Goal: Task Accomplishment & Management: Manage account settings

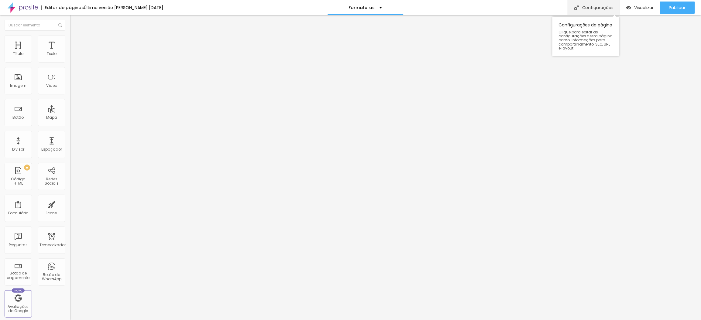
click at [590, 9] on font "Configurações" at bounding box center [598, 8] width 32 height 6
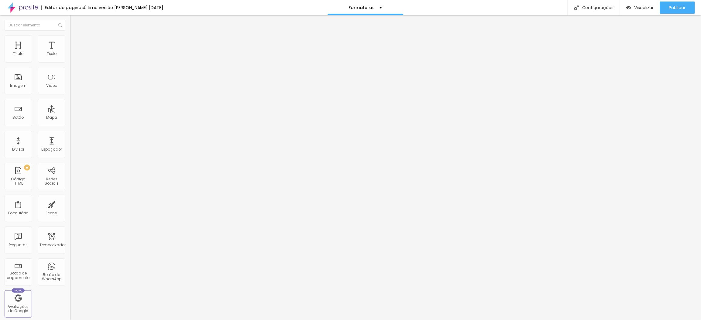
type input "1.2"
type input "0.9"
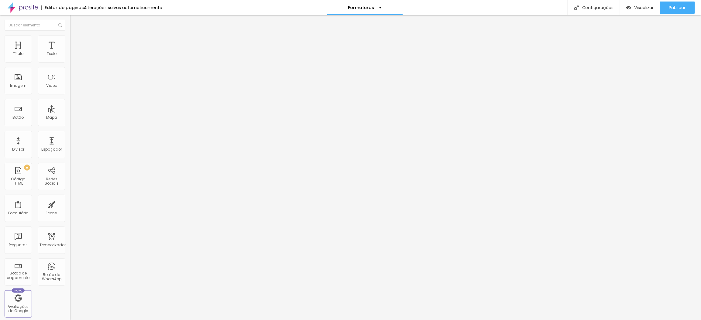
type input "0.7"
type input "0.8"
type input "1"
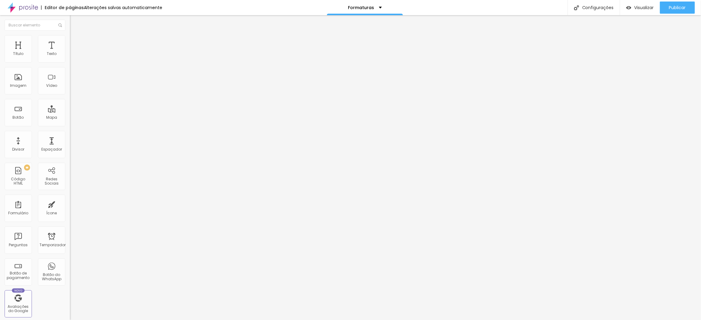
type input "1"
type input "1.1"
drag, startPoint x: 32, startPoint y: 151, endPoint x: 28, endPoint y: 153, distance: 3.8
type input "1.1"
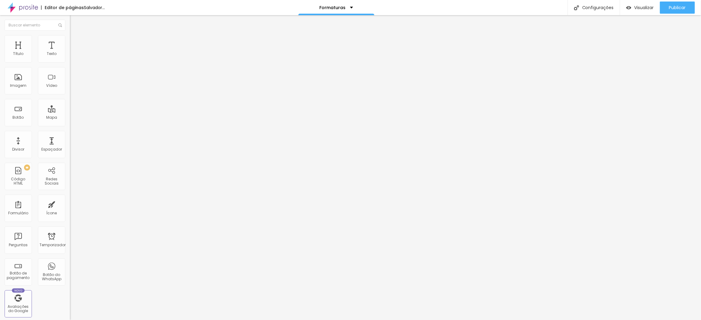
click at [70, 315] on input "range" at bounding box center [89, 317] width 39 height 5
type input "52"
type input "53"
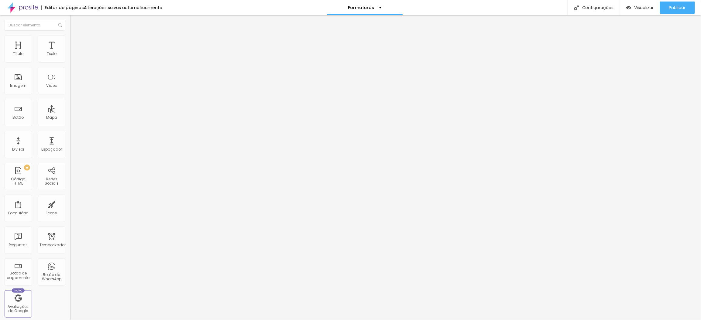
type input "36"
type input "37"
drag, startPoint x: 27, startPoint y: 129, endPoint x: 24, endPoint y: 129, distance: 3.1
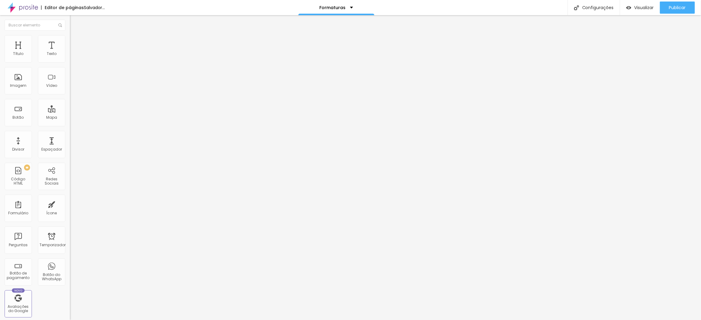
type input "37"
click at [70, 143] on input "range" at bounding box center [89, 145] width 39 height 5
type input "2.7"
type input "2.5"
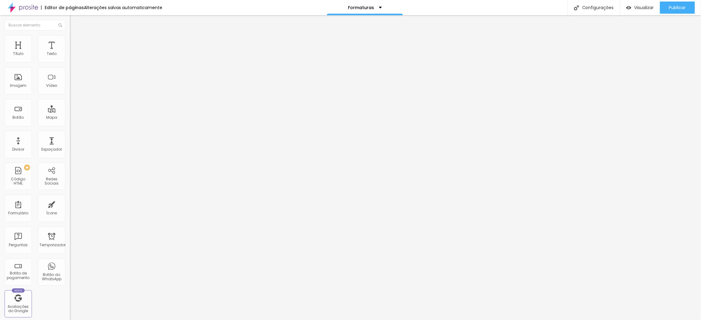
type input "2.5"
type input "2.3"
type input "0.8"
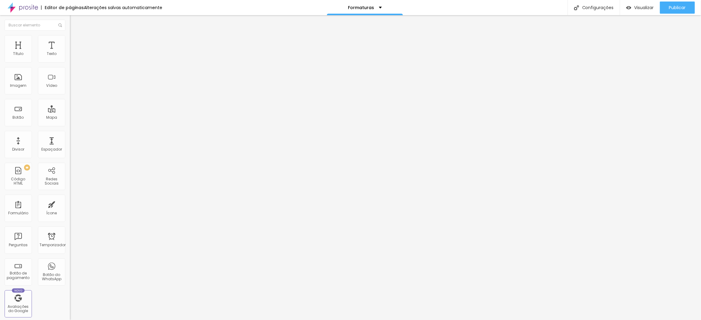
type input "0"
type input "0.6"
type input "0.8"
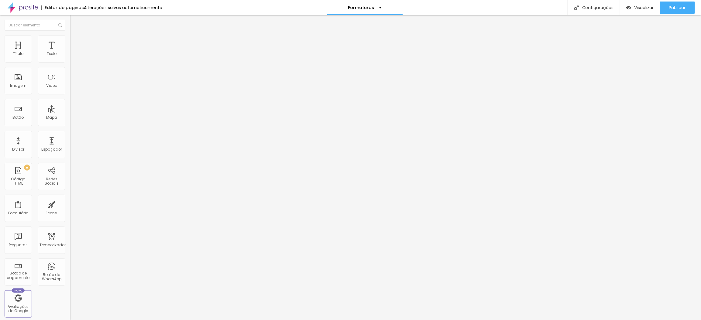
type input "0.8"
type input "0.9"
drag, startPoint x: 22, startPoint y: 140, endPoint x: 16, endPoint y: 139, distance: 5.8
type input "0.9"
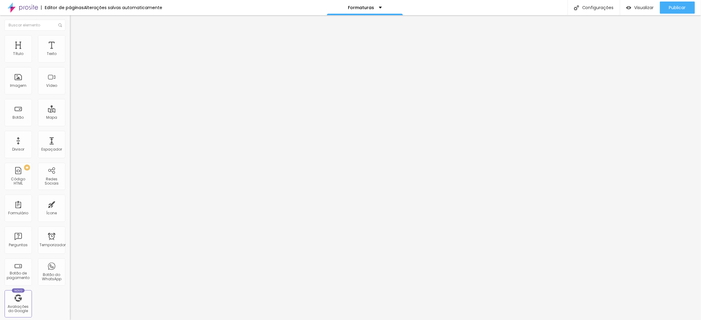
click at [70, 229] on input "range" at bounding box center [89, 231] width 39 height 5
click at [70, 40] on li "Estilo" at bounding box center [105, 38] width 70 height 6
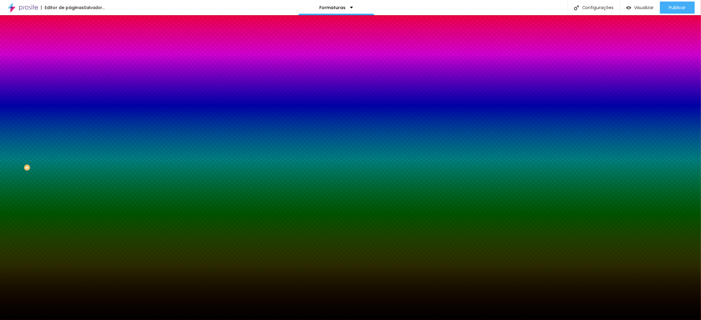
click at [74, 56] on font "Trocar imagem" at bounding box center [88, 53] width 29 height 5
